Goal: Information Seeking & Learning: Learn about a topic

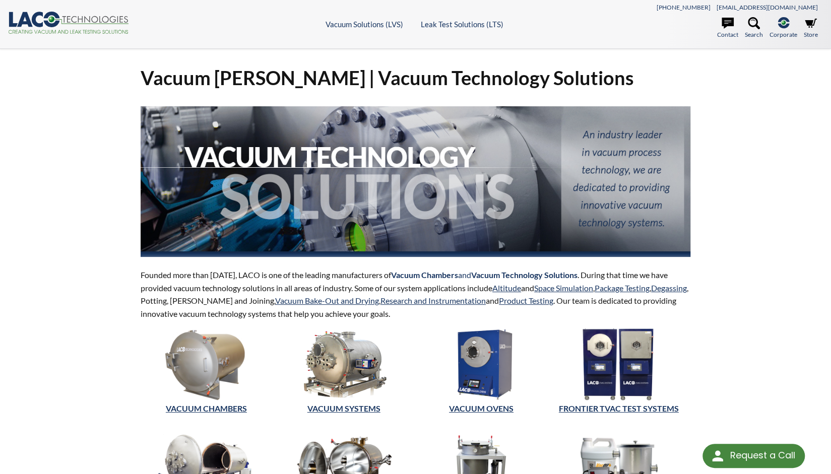
scroll to position [1, 0]
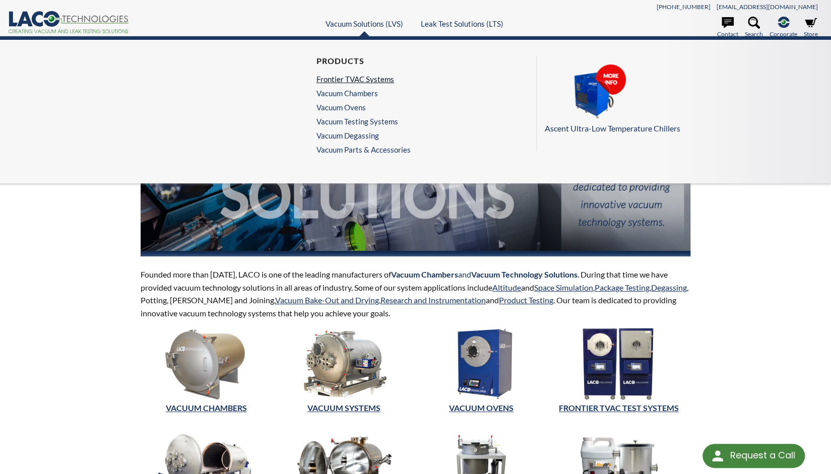
click at [375, 78] on link "Frontier TVAC Systems" at bounding box center [360, 79] width 89 height 9
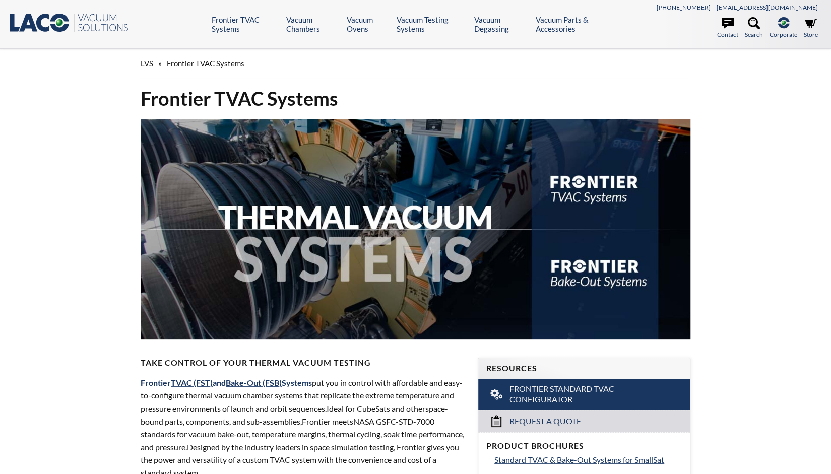
select select "Language Translate Widget"
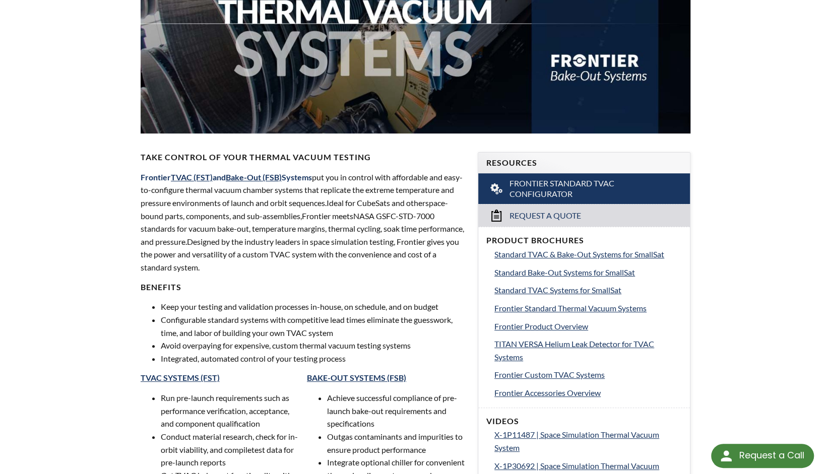
scroll to position [292, 0]
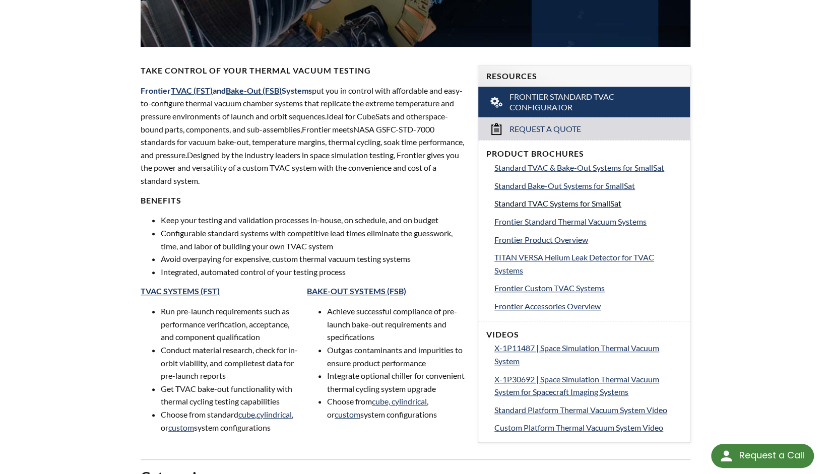
click at [577, 206] on span "Standard TVAC Systems for SmallSat" at bounding box center [557, 204] width 127 height 10
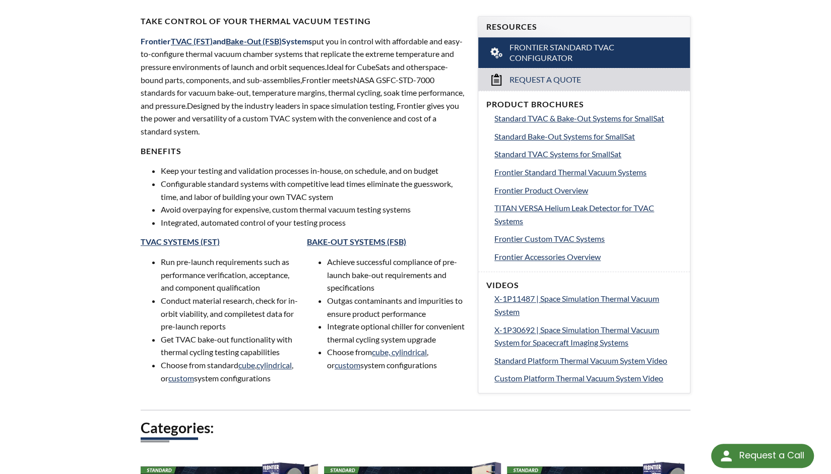
scroll to position [346, 0]
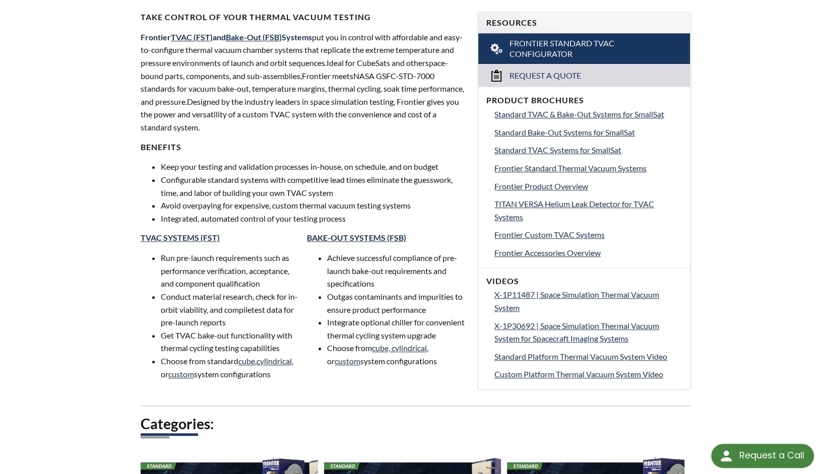
drag, startPoint x: 268, startPoint y: 386, endPoint x: 274, endPoint y: 323, distance: 63.3
click at [274, 323] on div "TVAC SYSTEMS (FST) Run pre-launch requirements such as performance verification…" at bounding box center [220, 311] width 159 height 156
click at [259, 316] on li "Conduct material research, check for in-orbit viability, and compile test data …" at bounding box center [230, 309] width 139 height 39
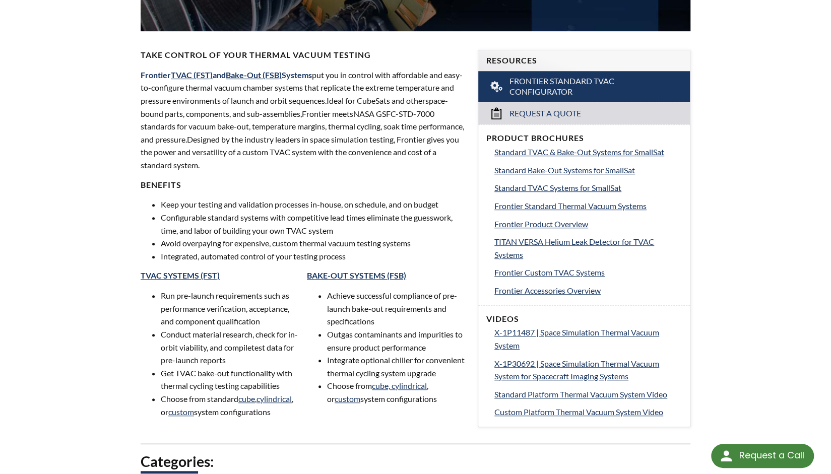
scroll to position [280, 0]
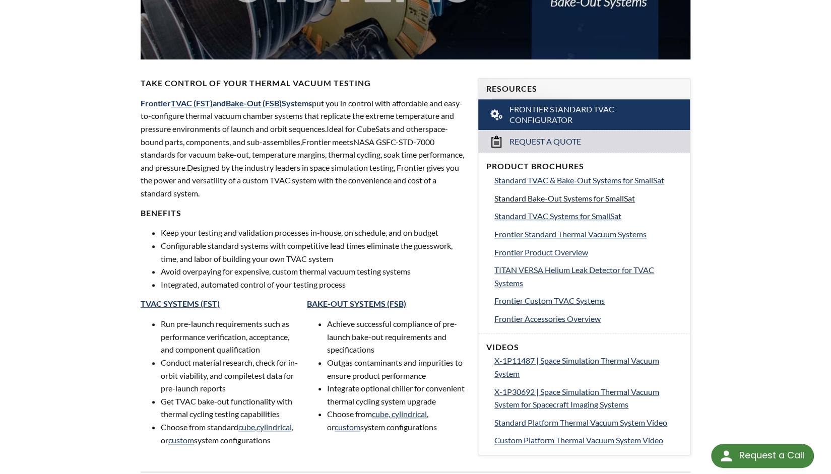
click at [547, 193] on span "Standard Bake-Out Systems for SmallSat" at bounding box center [564, 198] width 141 height 10
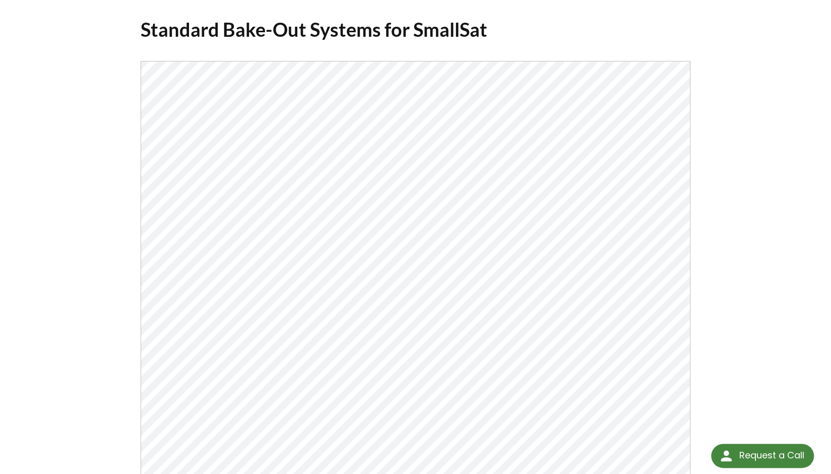
scroll to position [138, 0]
